Goal: Transaction & Acquisition: Obtain resource

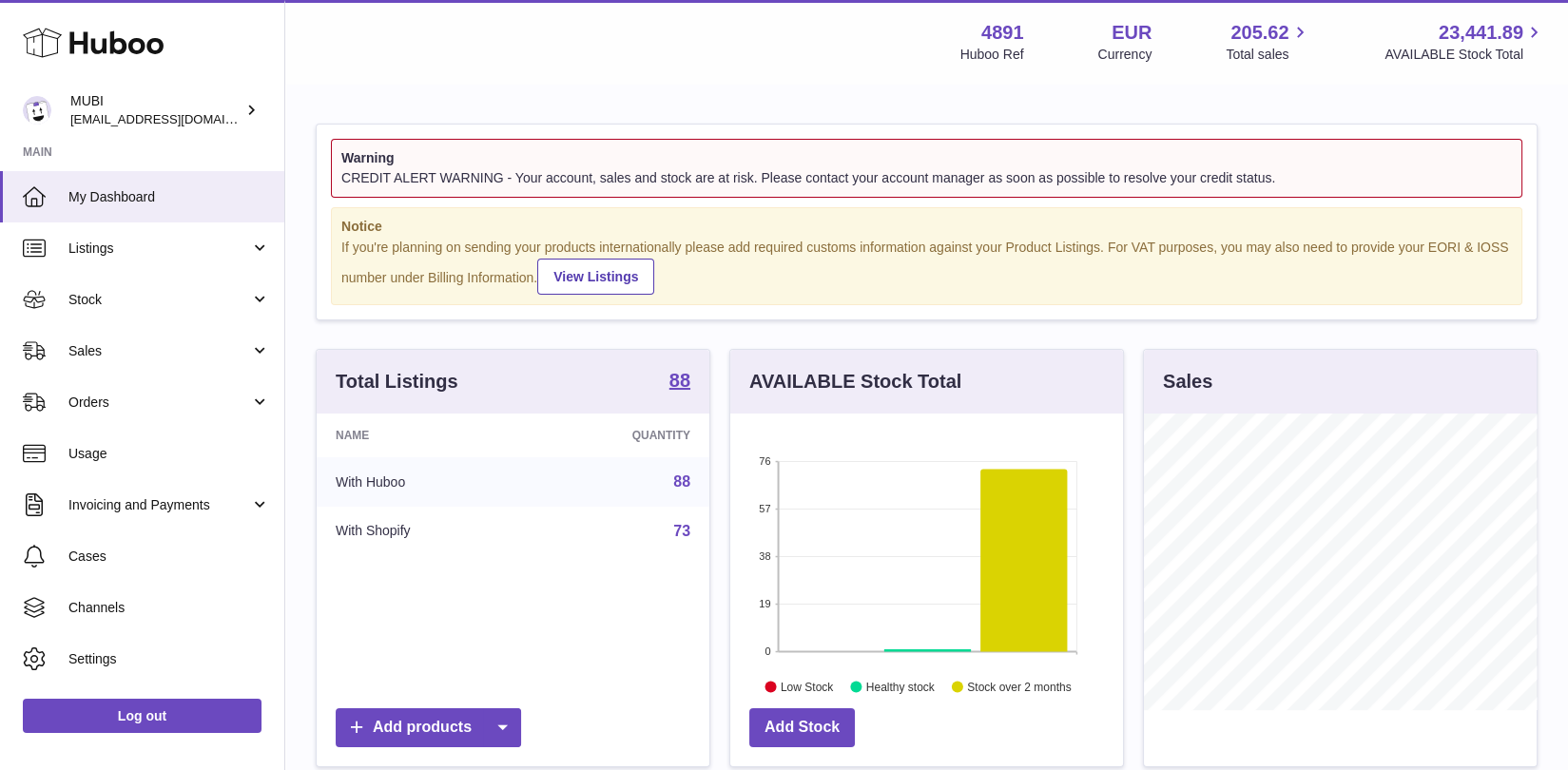
scroll to position [296, 393]
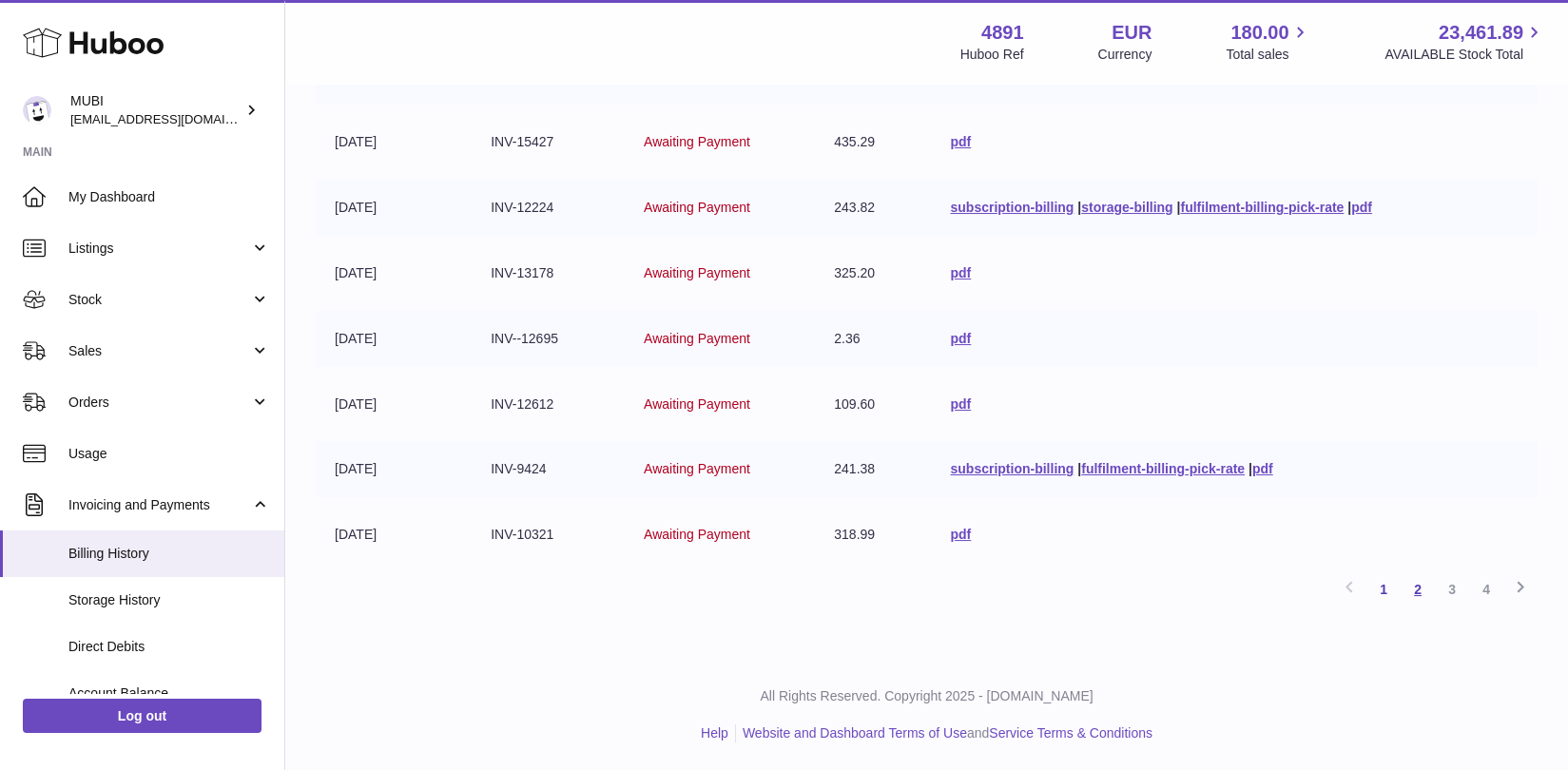
click at [1417, 592] on link "2" at bounding box center [1417, 590] width 35 height 35
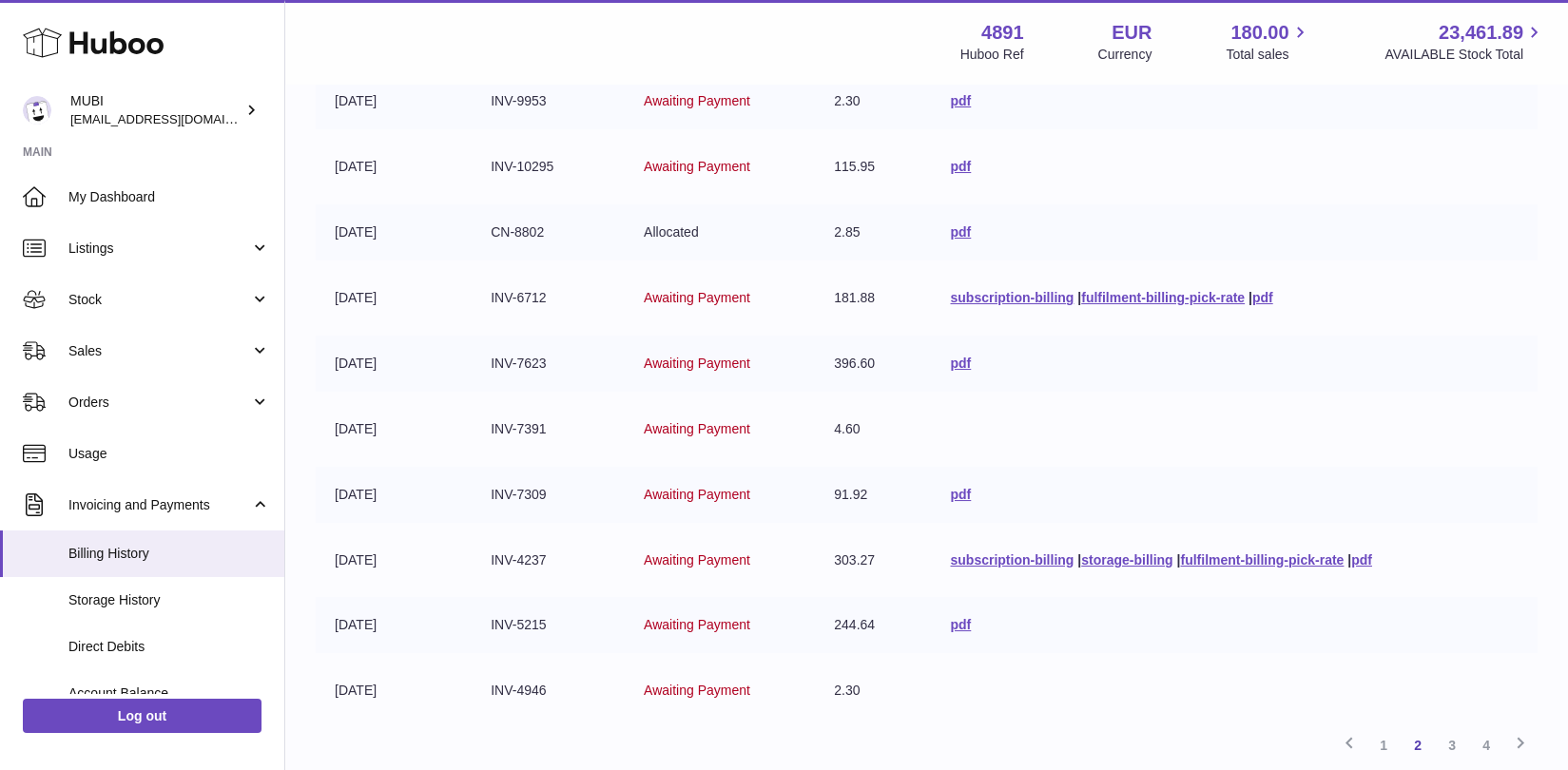
scroll to position [315, 0]
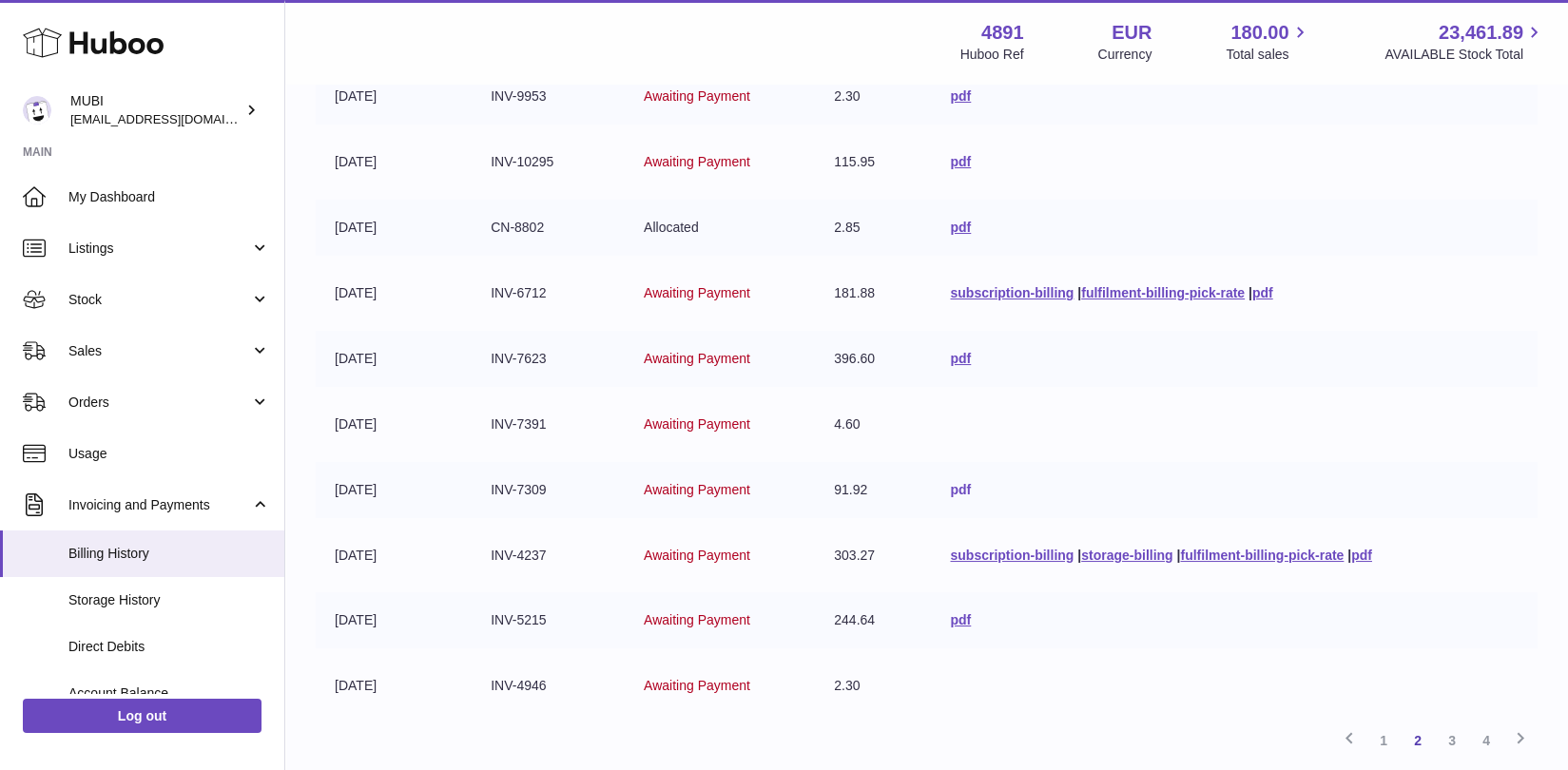
click at [958, 489] on link "pdf" at bounding box center [960, 490] width 21 height 15
click at [1365, 549] on link "pdf" at bounding box center [1362, 555] width 21 height 15
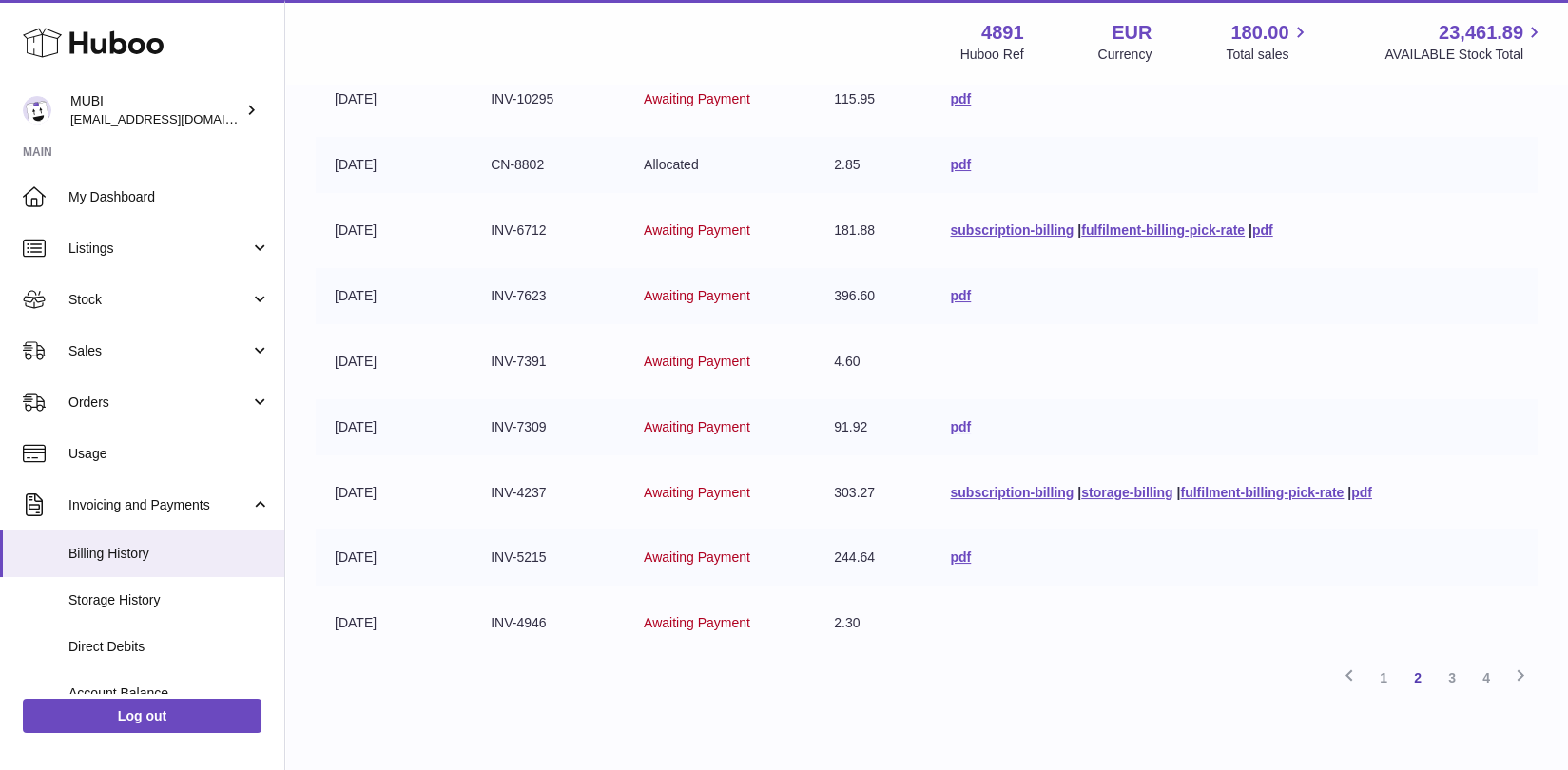
scroll to position [368, 0]
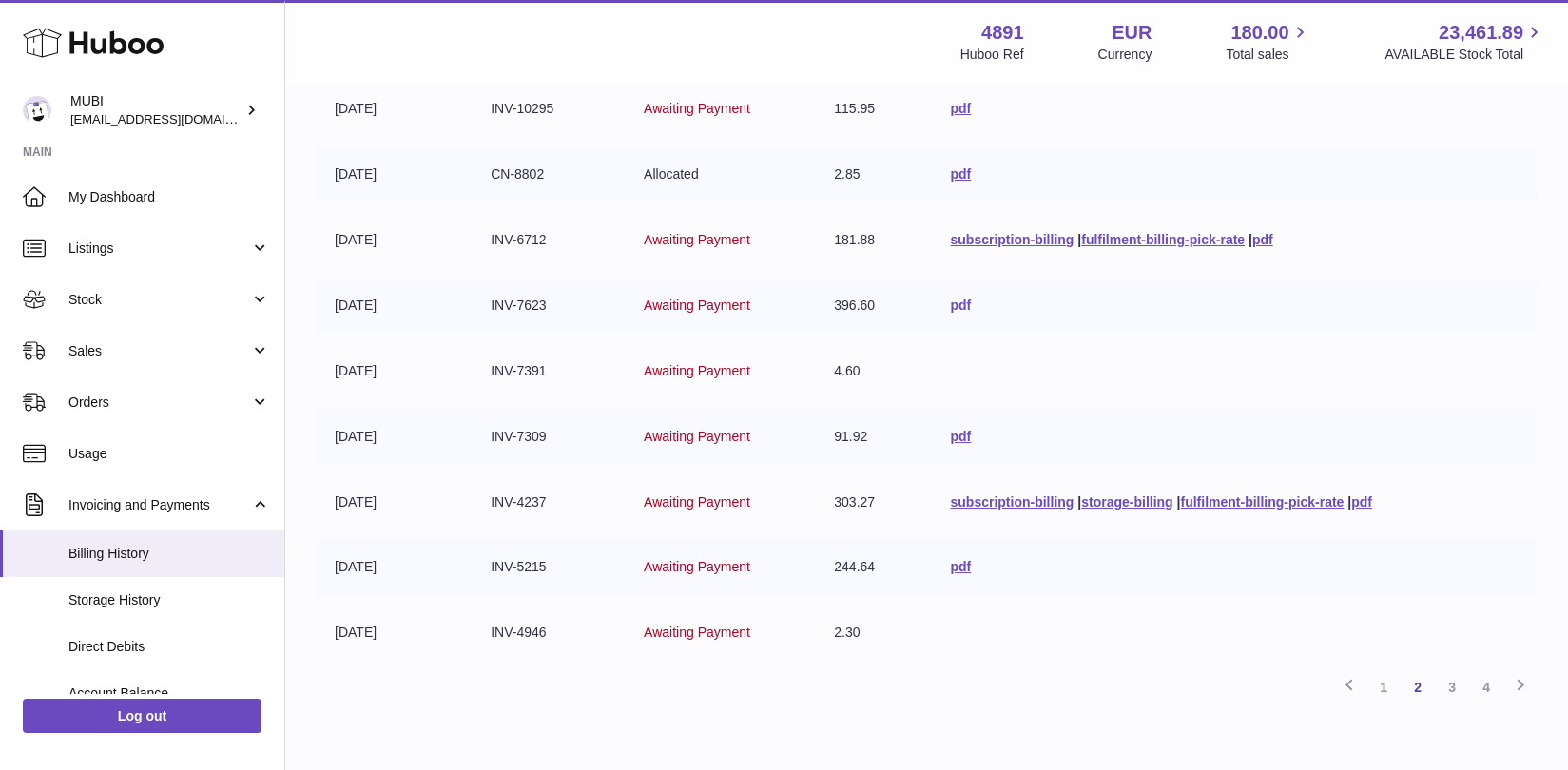
click at [954, 302] on link "pdf" at bounding box center [960, 305] width 21 height 15
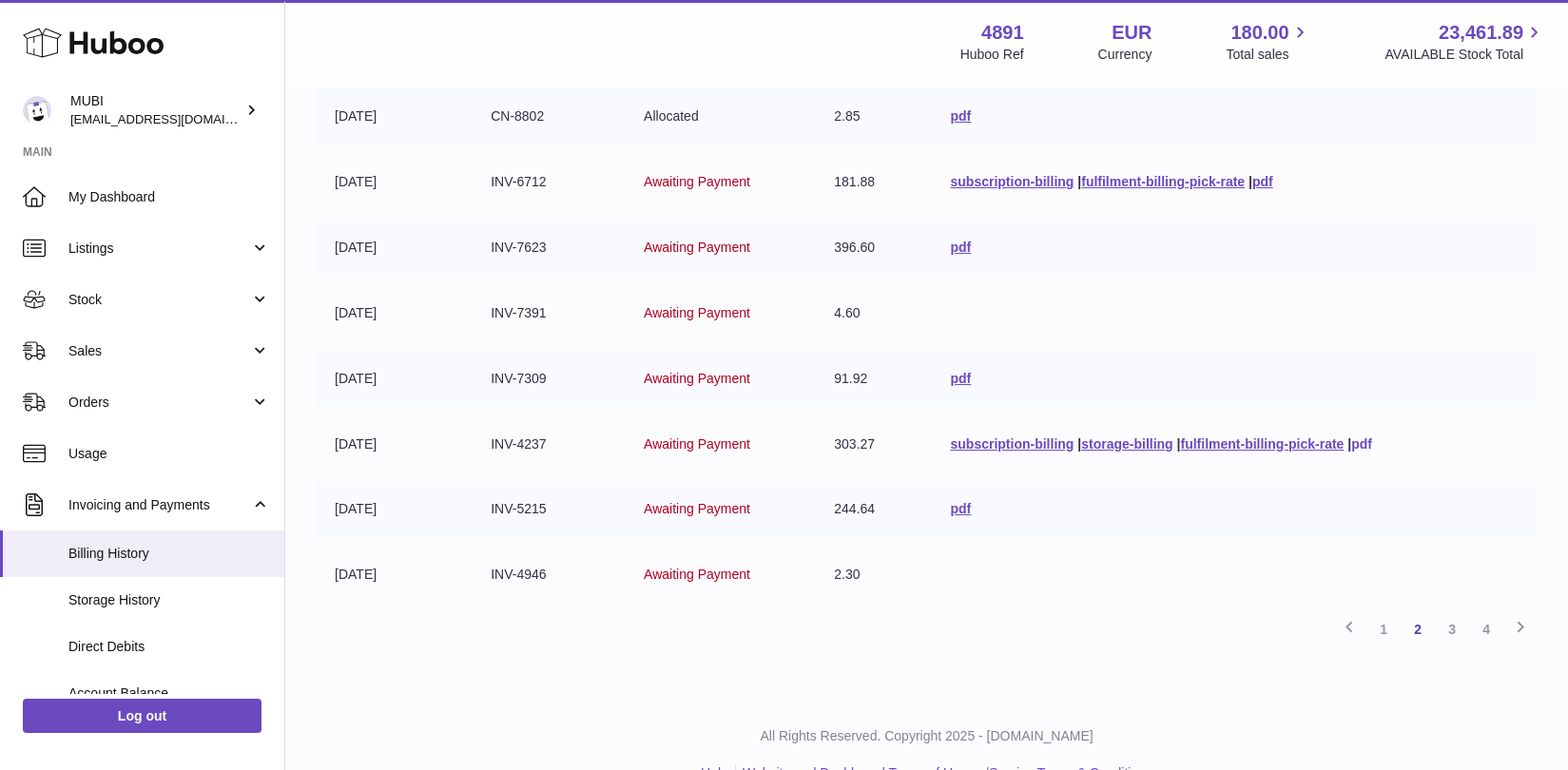
scroll to position [466, 0]
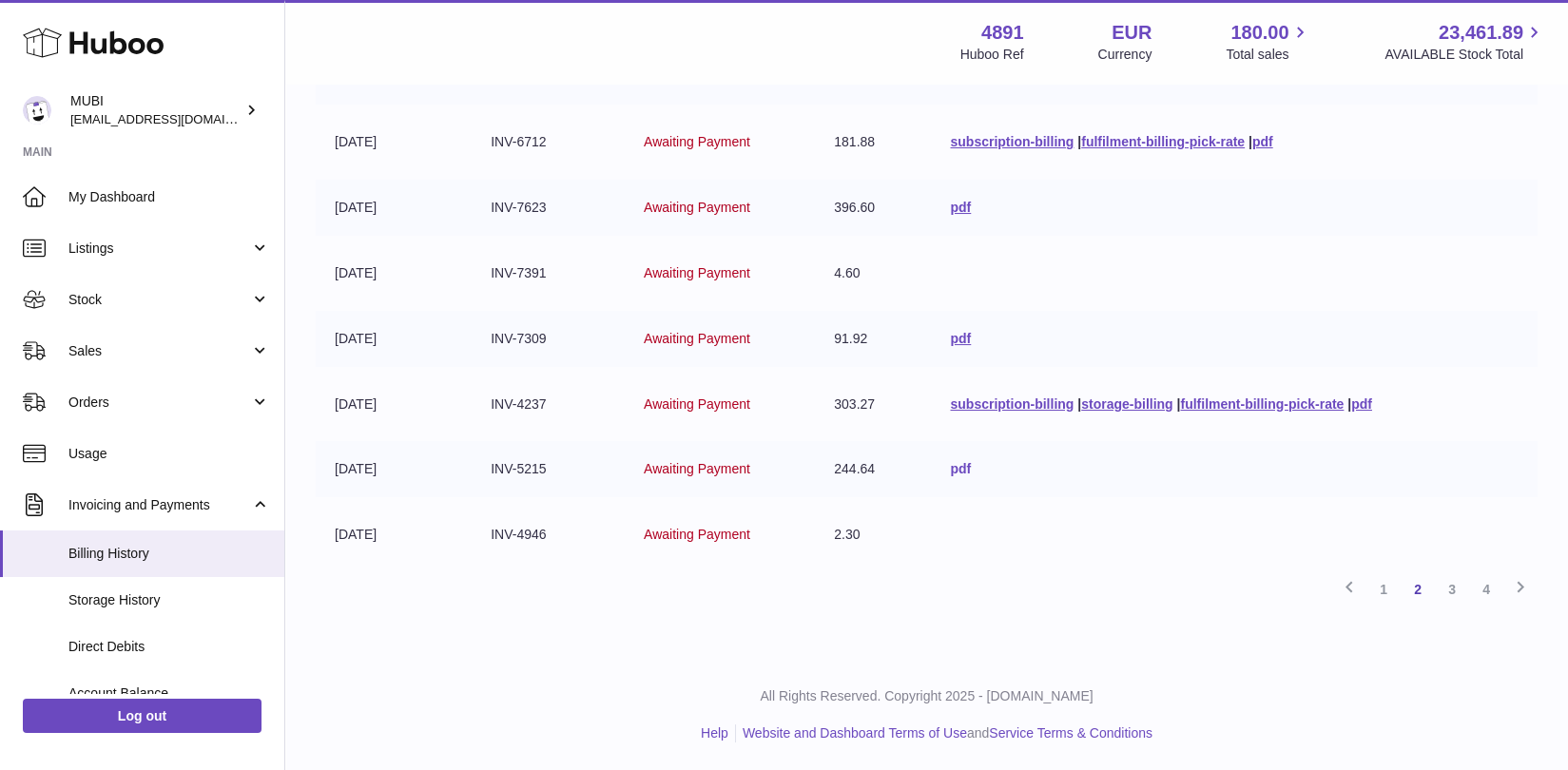
click at [950, 471] on link "pdf" at bounding box center [960, 469] width 21 height 15
click at [959, 461] on link "pdf" at bounding box center [960, 469] width 21 height 15
click at [952, 468] on link "pdf" at bounding box center [960, 469] width 21 height 15
click at [1445, 589] on link "3" at bounding box center [1452, 590] width 35 height 35
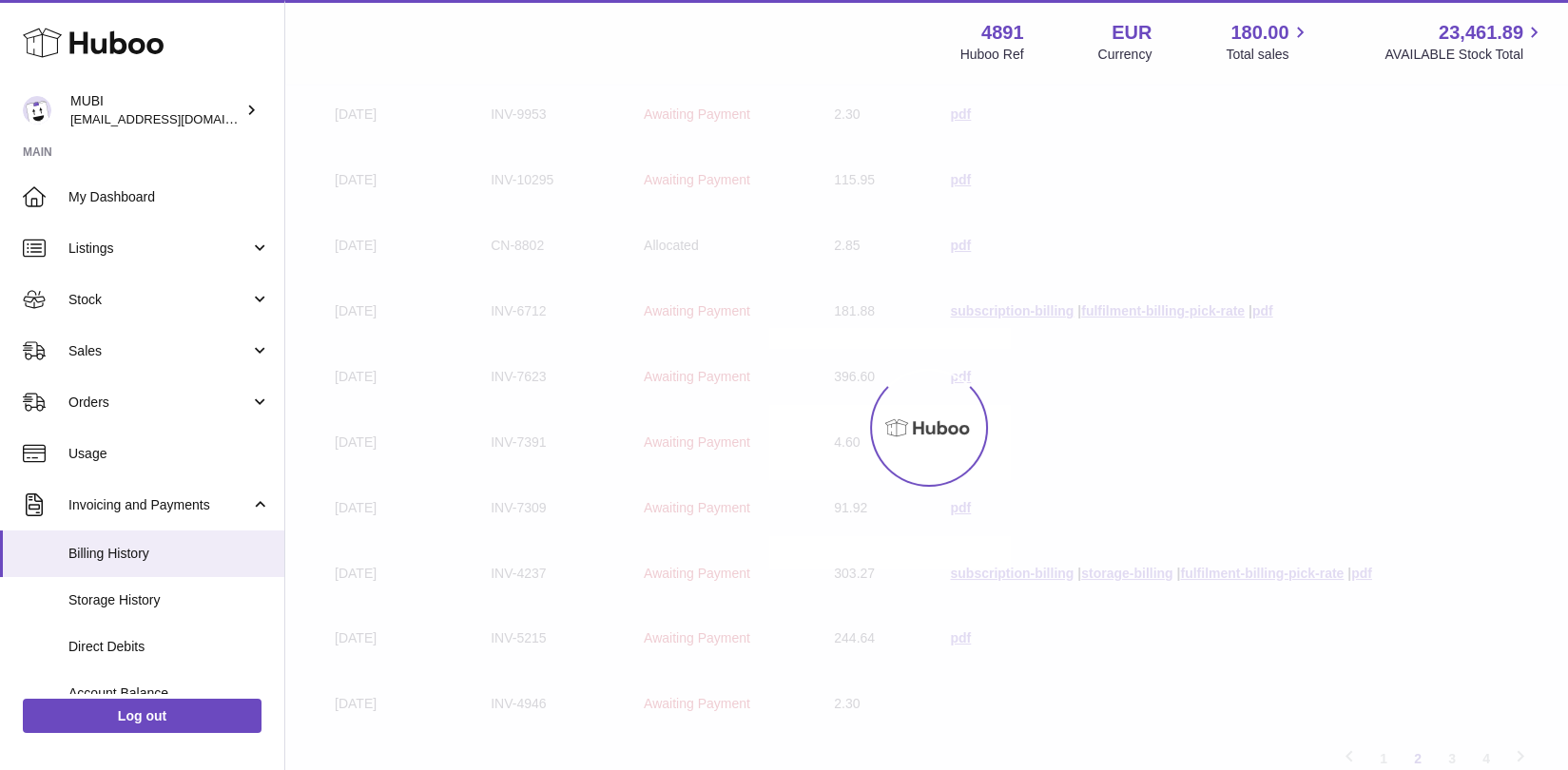
scroll to position [85, 0]
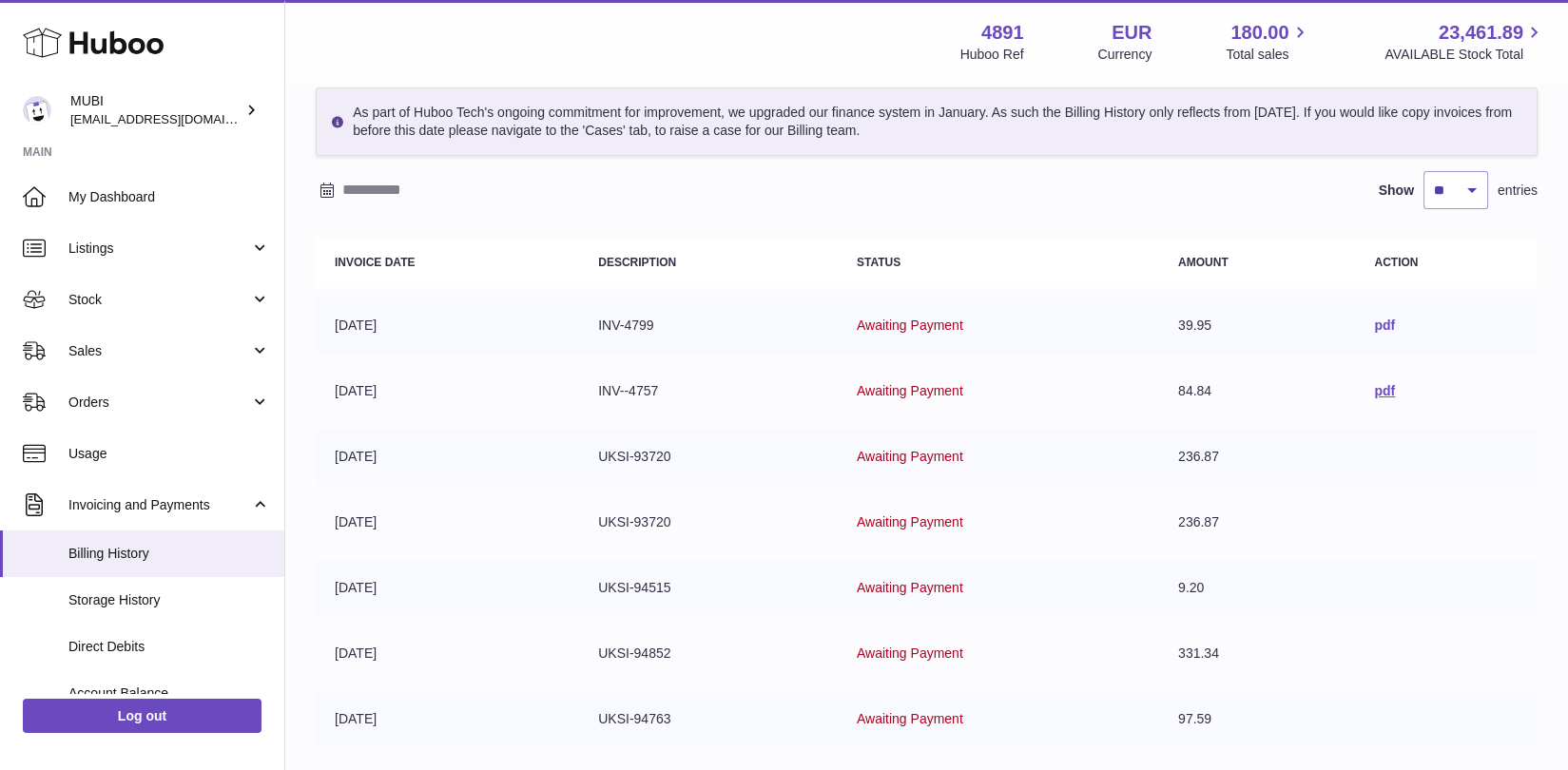
click at [1388, 327] on link "pdf" at bounding box center [1385, 325] width 21 height 15
click at [1387, 388] on link "pdf" at bounding box center [1385, 391] width 21 height 15
